Goal: Communication & Community: Share content

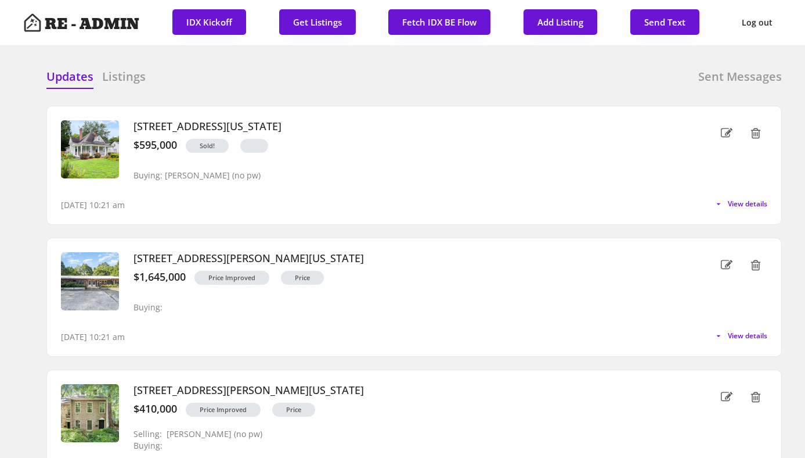
click at [235, 80] on div "Updates Listings Sent Messages" at bounding box center [414, 80] width 736 height 23
click at [115, 78] on h6 "Listings" at bounding box center [124, 77] width 44 height 16
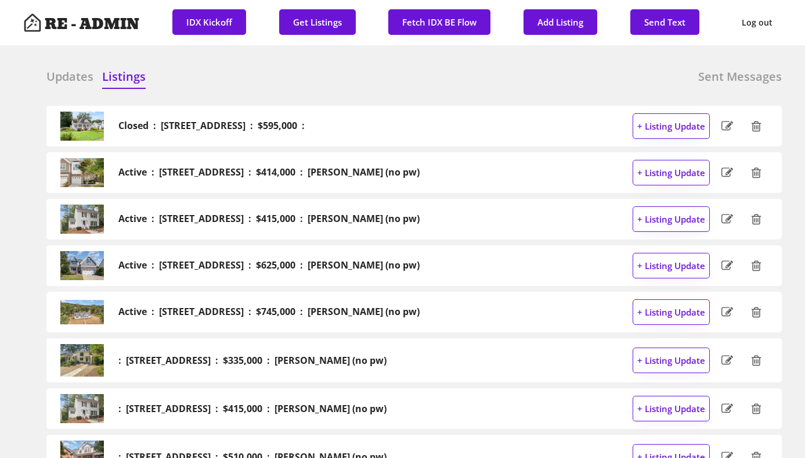
click at [71, 73] on h6 "Updates" at bounding box center [69, 77] width 47 height 16
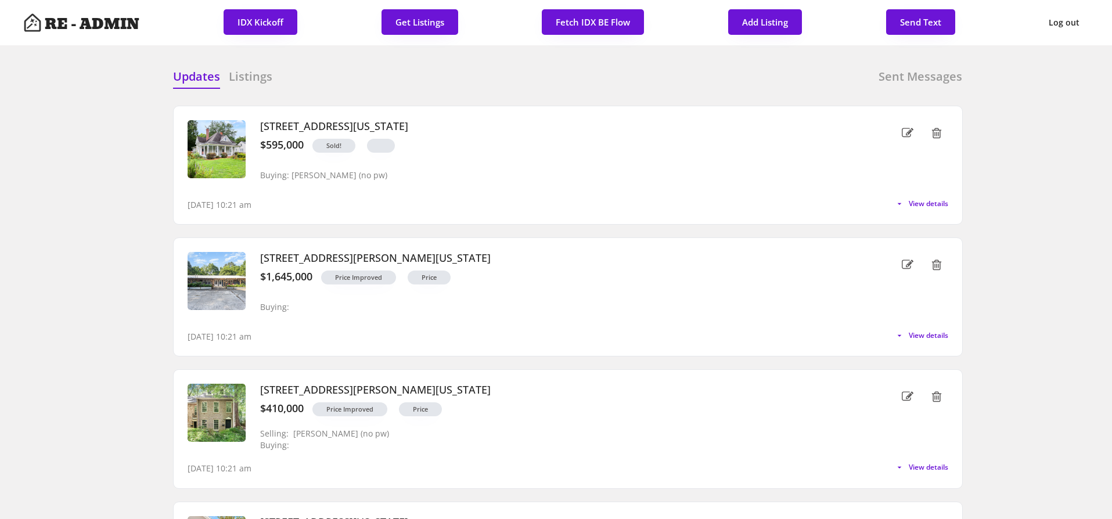
click at [466, 63] on div "Updates Listings Sent Messages Closed : 101 W Delafield Avenue, Durham : $595,0…" at bounding box center [556, 69] width 813 height 28
click at [805, 21] on button "Send Text" at bounding box center [920, 22] width 69 height 26
select select "raleigh"
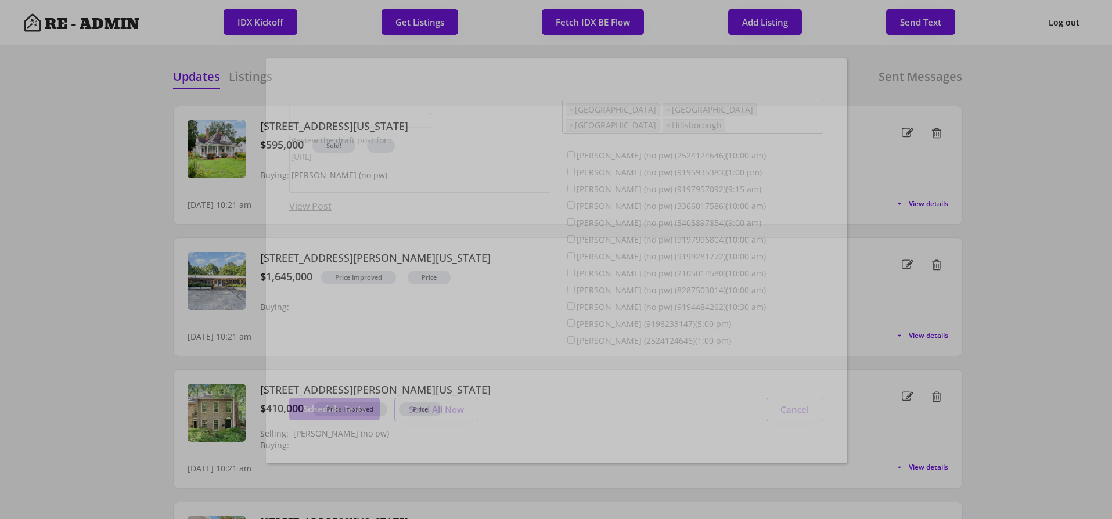
scroll to position [30, 0]
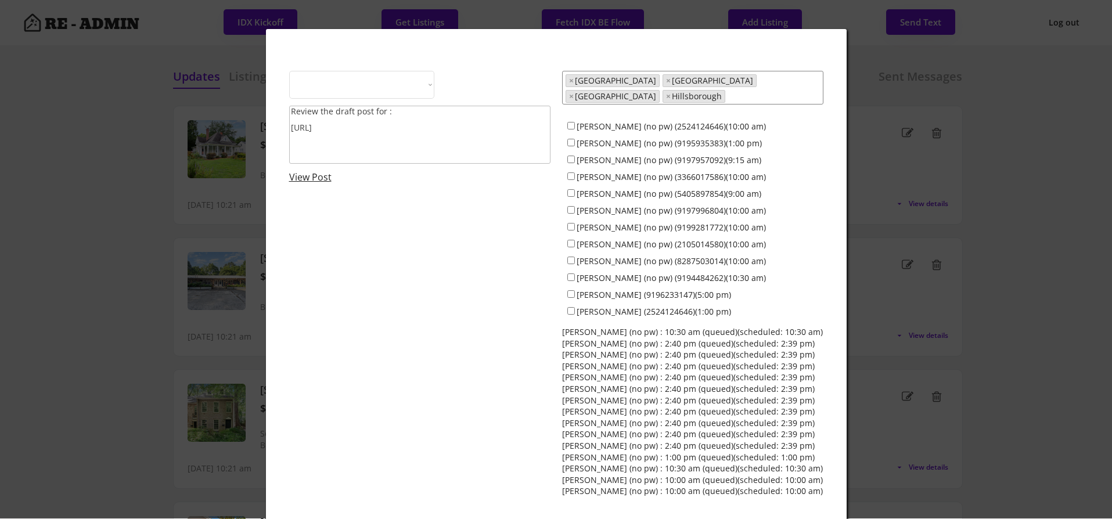
select select ""1348695171700984260__LOOKUP__1743599703321x142788062077753970""
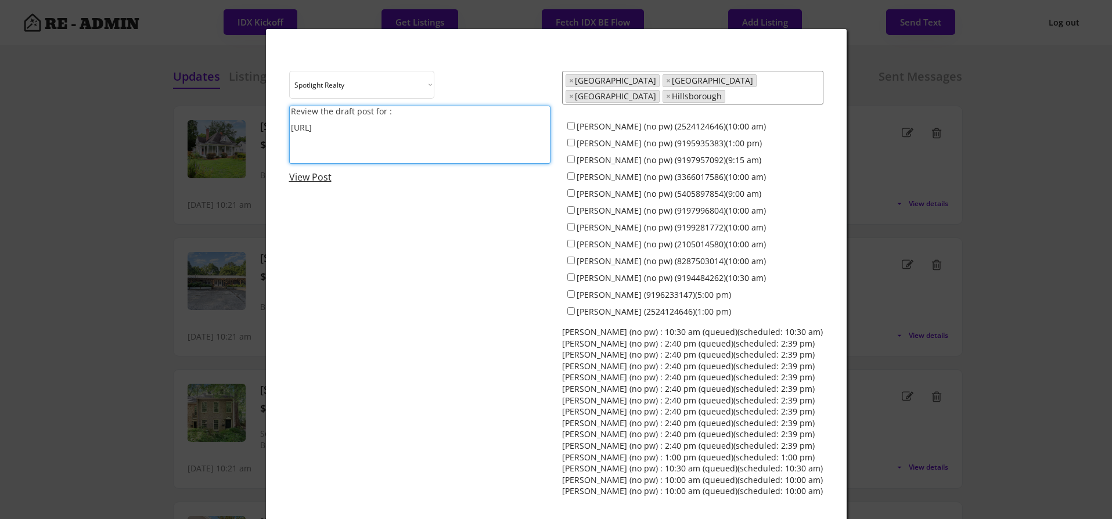
click at [480, 146] on textarea "Review the draft post for : https://revealestate.ai/post/" at bounding box center [419, 135] width 261 height 58
click at [393, 116] on textarea at bounding box center [419, 135] width 261 height 58
paste textarea "Sharing a quick weekend moment helps your audience see the real you. Personal, …"
type textarea "Sharing a quick weekend moment helps your audience see the real you. Personal, …"
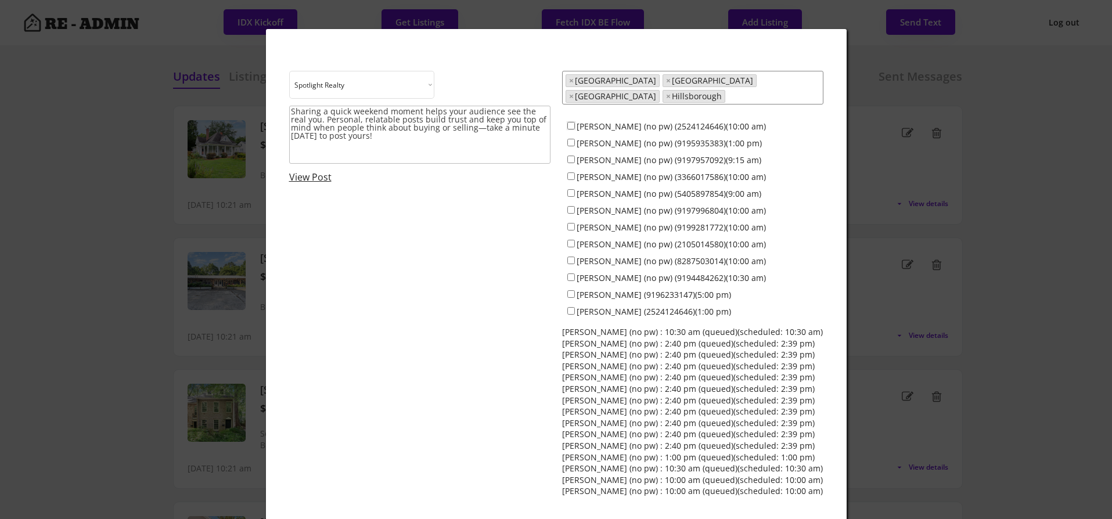
click at [572, 122] on input "Dave Wylie (no pw) (2524124646)(10:00 am)" at bounding box center [571, 126] width 8 height 8
checkbox input "true"
click at [572, 139] on input "Colin Anderson (no pw) (9195935383)(1:00 pm)" at bounding box center [571, 143] width 8 height 8
checkbox input "true"
click at [571, 172] on input "Jamesia Purkett (no pw) (3366017586)(10:00 am)" at bounding box center [571, 176] width 8 height 8
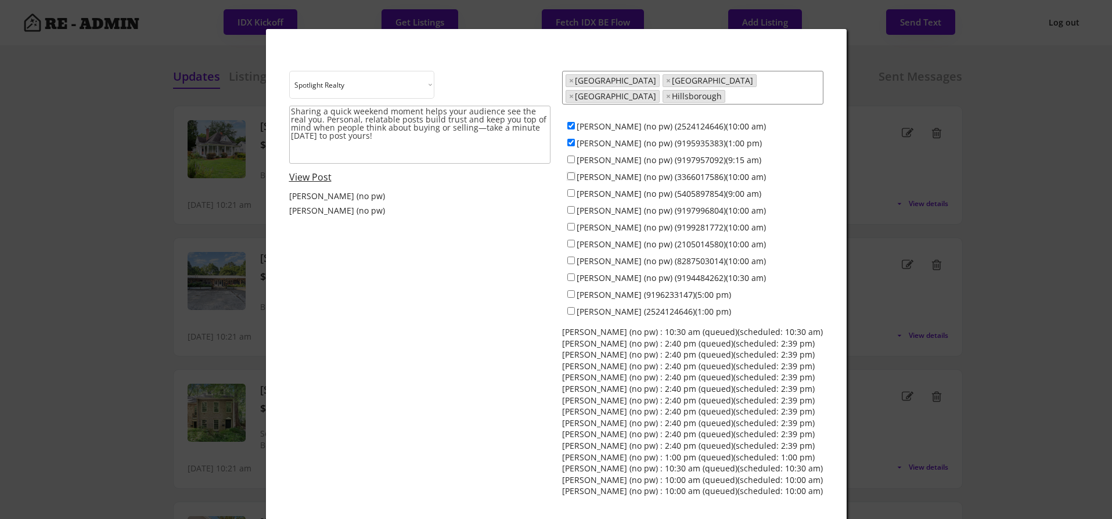
checkbox input "true"
click at [570, 189] on input "Alex Bingham (no pw) (5405897854)(9:00 am)" at bounding box center [571, 193] width 8 height 8
checkbox input "false"
click at [570, 206] on input "Maria Jamieson (no pw) (9197996804)(10:00 am)" at bounding box center [571, 210] width 8 height 8
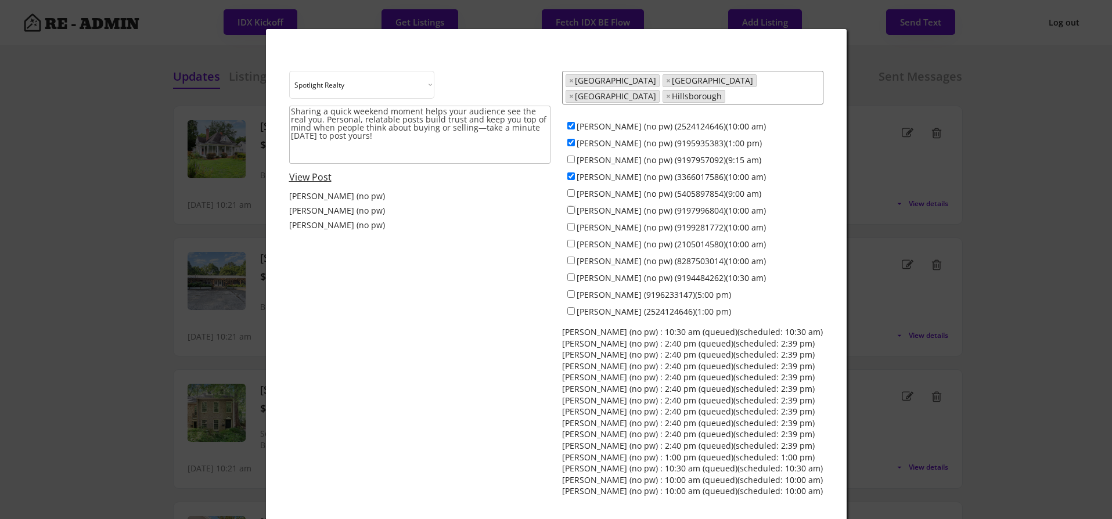
checkbox input "true"
click at [567, 223] on input "Everett Stevenson (no pw) (9199281772)(10:00 am)" at bounding box center [571, 227] width 8 height 8
checkbox input "true"
click at [567, 240] on input "Francisco Huizar (no pw) (2105014580)(10:00 am)" at bounding box center [571, 244] width 8 height 8
checkbox input "true"
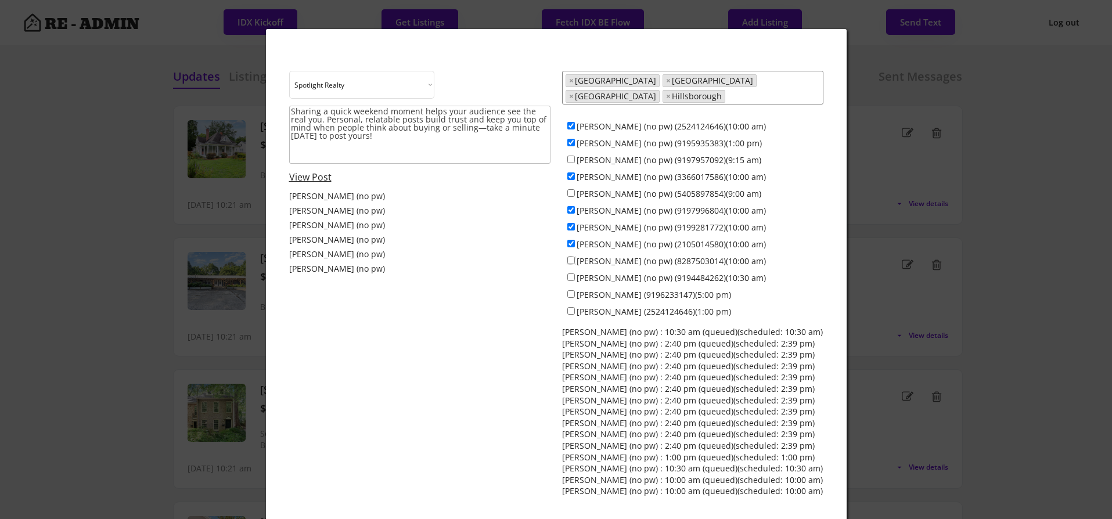
click at [571, 257] on input "Anna Lee Ruppard (no pw) (8287503014)(10:00 am)" at bounding box center [571, 261] width 8 height 8
checkbox input "true"
click at [571, 273] on input "Ken Cannon (no pw) (9194484262)(10:30 am)" at bounding box center [571, 277] width 8 height 8
checkbox input "true"
click at [470, 294] on div "Ken Cannon (no pw)" at bounding box center [419, 299] width 261 height 15
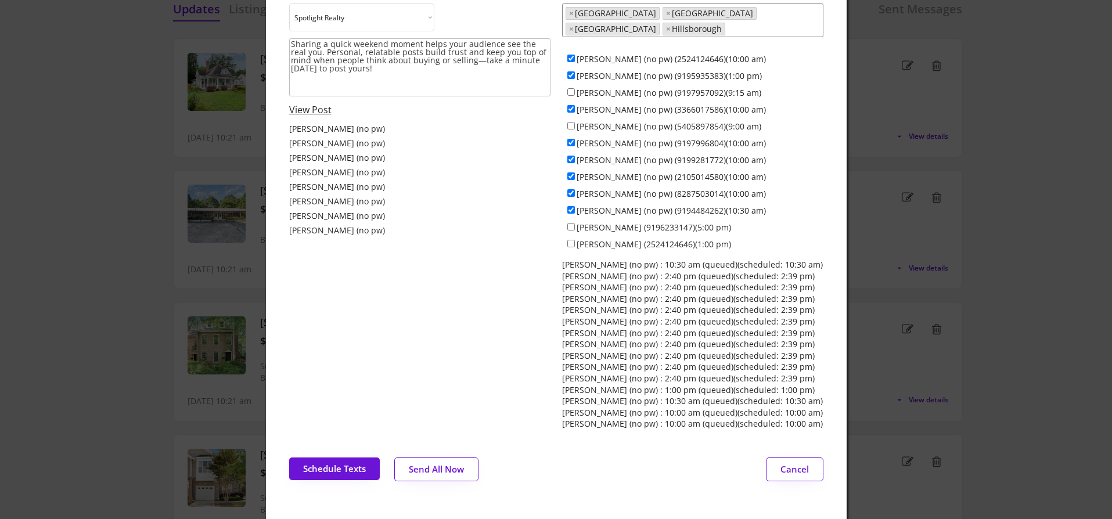
scroll to position [66, 0]
click at [334, 457] on button "Schedule Texts" at bounding box center [334, 470] width 91 height 23
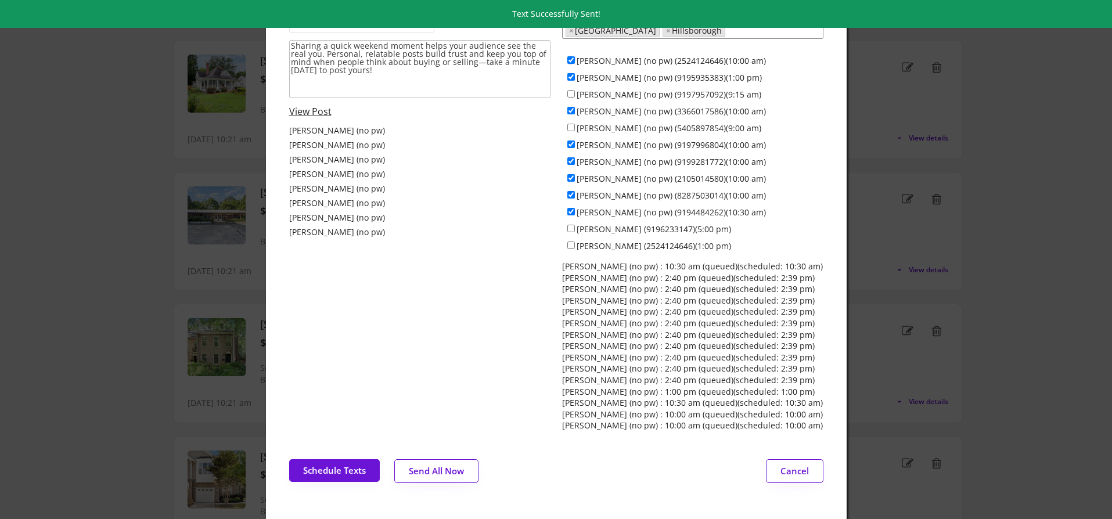
click at [570, 56] on input "Dave Wylie (no pw) (2524124646)(10:00 am)" at bounding box center [571, 60] width 8 height 8
checkbox input "false"
click at [571, 73] on input "Colin Anderson (no pw) (9195935383)(1:00 pm)" at bounding box center [571, 77] width 8 height 8
checkbox input "false"
click at [571, 90] on input "Jeff Stevenson (no pw) (9197957092)(9:15 am)" at bounding box center [571, 94] width 8 height 8
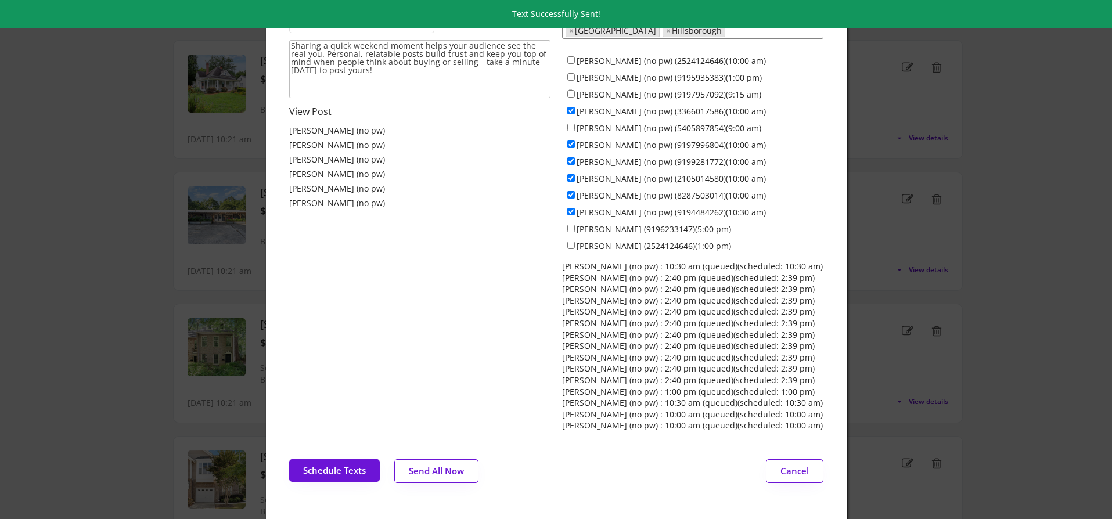
checkbox input "true"
click at [571, 107] on input "Jamesia Purkett (no pw) (3366017586)(10:00 am)" at bounding box center [571, 111] width 8 height 8
checkbox input "false"
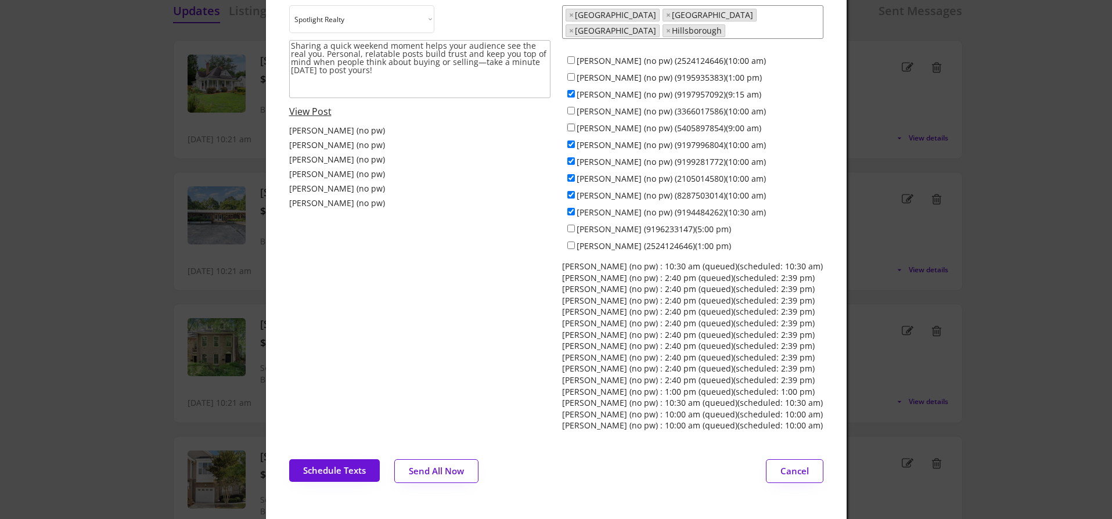
click at [573, 124] on input "Alex Bingham (no pw) (5405897854)(9:00 am)" at bounding box center [571, 128] width 8 height 8
checkbox input "true"
click at [572, 141] on input "Maria Jamieson (no pw) (9197996804)(10:00 am)" at bounding box center [571, 145] width 8 height 8
checkbox input "false"
click at [572, 157] on input "Everett Stevenson (no pw) (9199281772)(10:00 am)" at bounding box center [571, 161] width 8 height 8
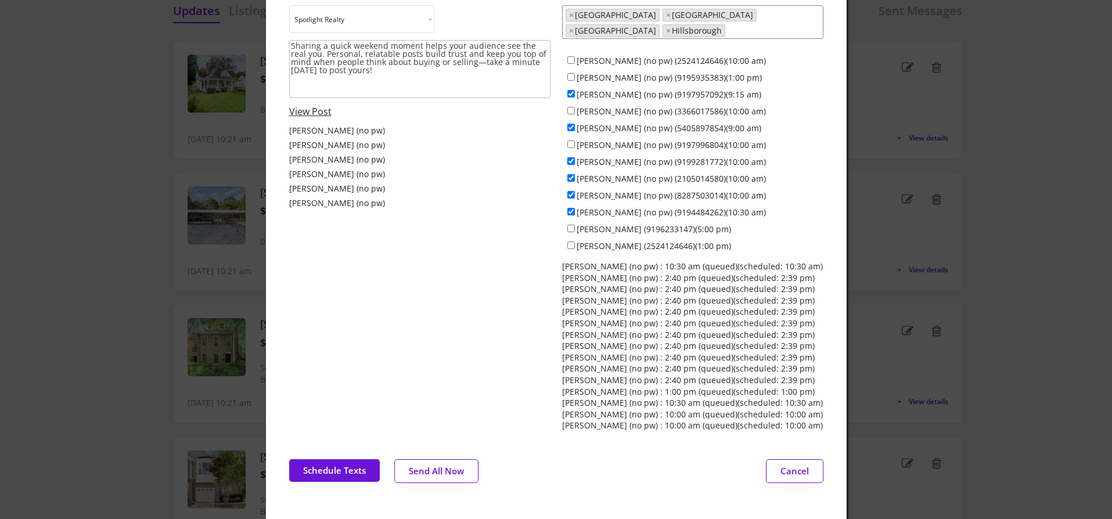
checkbox input "false"
click at [572, 174] on input "Francisco Huizar (no pw) (2105014580)(10:00 am)" at bounding box center [571, 178] width 8 height 8
checkbox input "false"
click at [572, 191] on input "Anna Lee Ruppard (no pw) (8287503014)(10:00 am)" at bounding box center [571, 195] width 8 height 8
checkbox input "false"
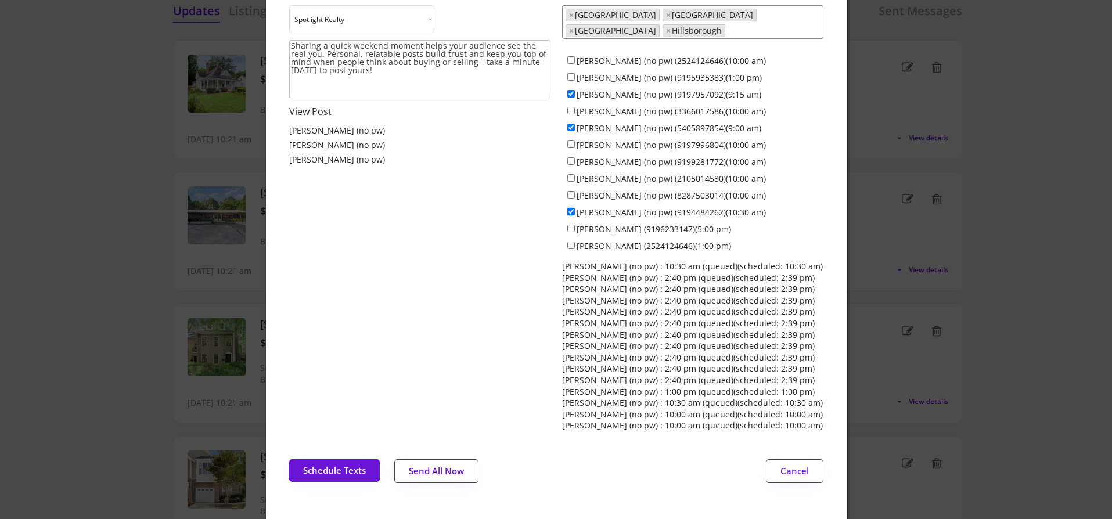
click at [572, 208] on input "Ken Cannon (no pw) (9194484262)(10:30 am)" at bounding box center [571, 212] width 8 height 8
checkbox input "false"
click at [431, 457] on button "Send All Now" at bounding box center [436, 471] width 84 height 24
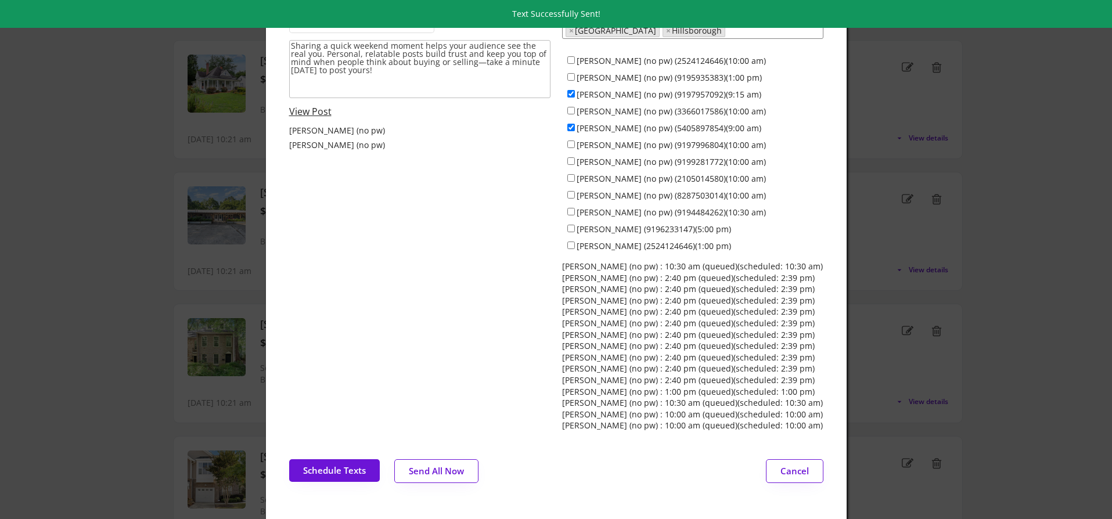
click at [404, 207] on div "Choose an option... Spotlight Realty Test Brokerage Sharing a quick weekend mom…" at bounding box center [556, 218] width 534 height 426
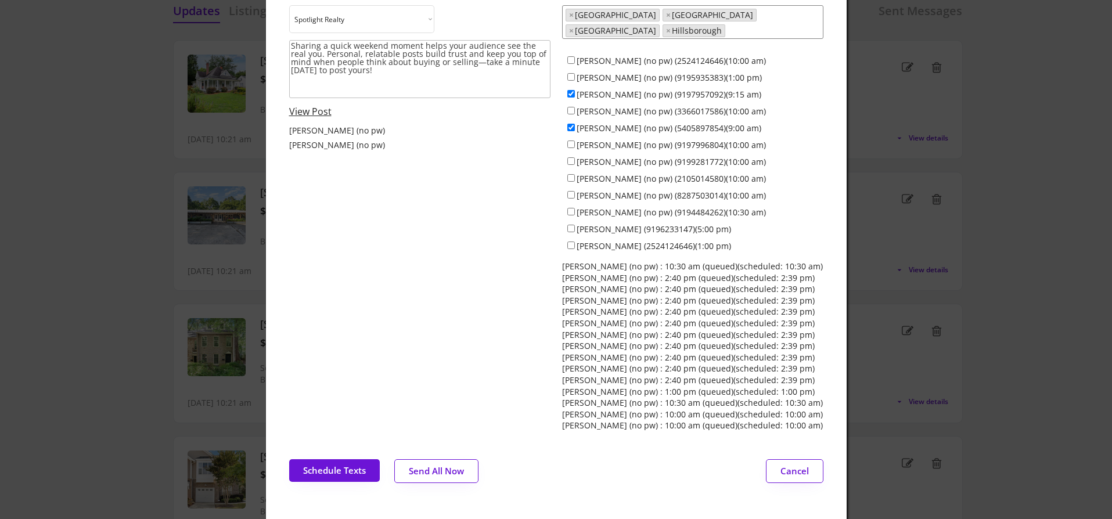
click at [219, 186] on div at bounding box center [556, 259] width 1112 height 519
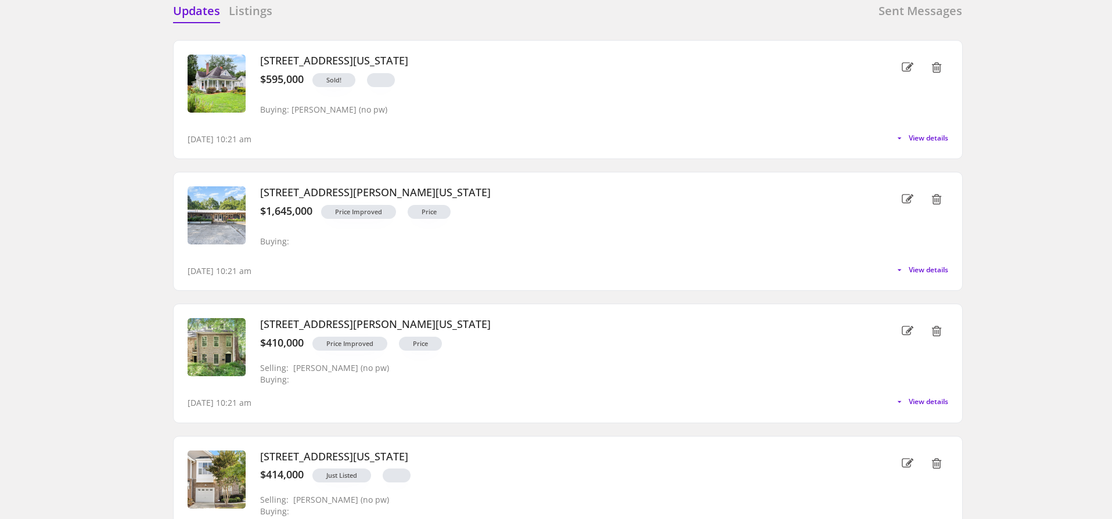
click at [805, 13] on h6 "Sent Messages" at bounding box center [920, 11] width 84 height 16
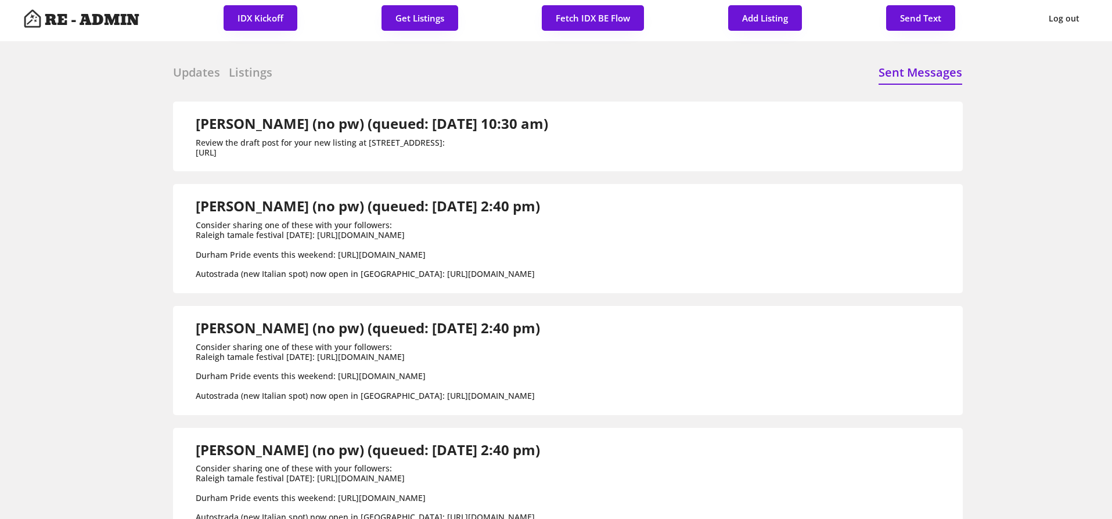
scroll to position [0, 0]
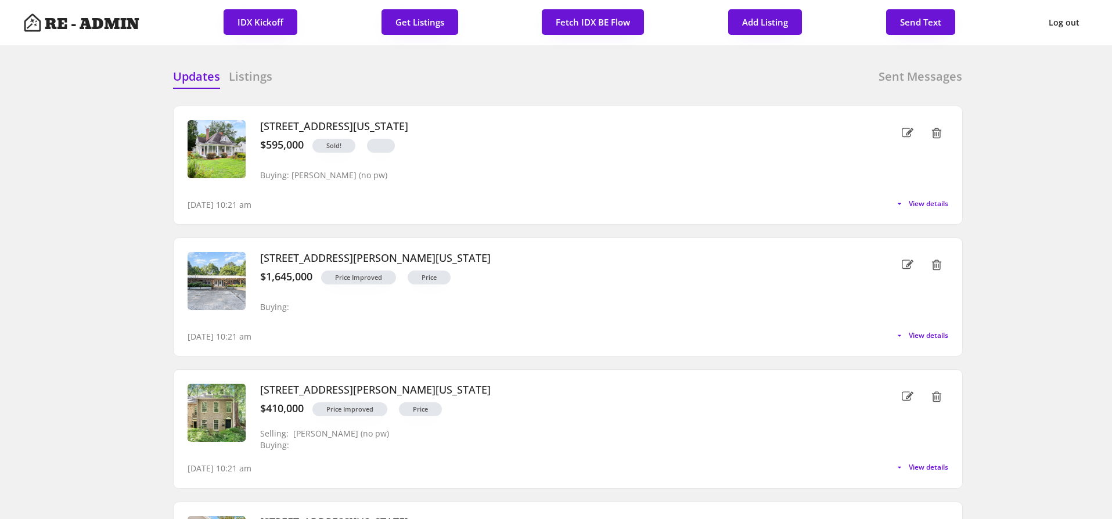
click at [903, 77] on h6 "Sent Messages" at bounding box center [920, 77] width 84 height 16
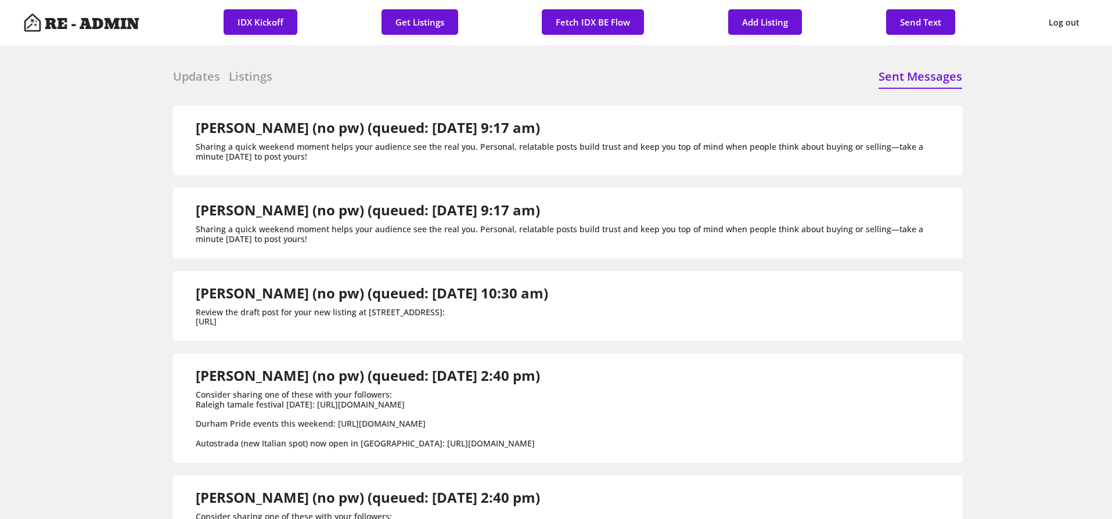
click at [193, 75] on h6 "Updates" at bounding box center [196, 77] width 47 height 16
